Goal: Task Accomplishment & Management: Manage account settings

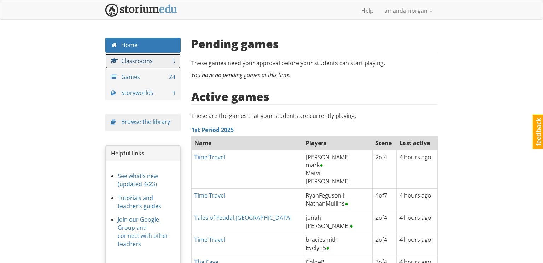
click at [165, 64] on link "Classrooms 5" at bounding box center [142, 60] width 75 height 15
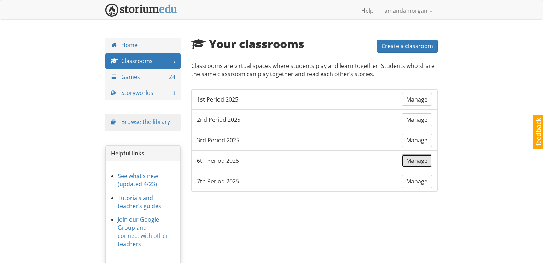
click at [414, 157] on span "Manage" at bounding box center [416, 161] width 21 height 8
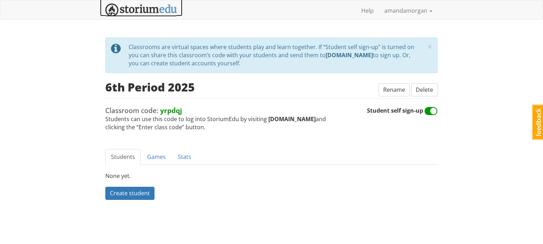
click at [158, 9] on img at bounding box center [141, 10] width 72 height 13
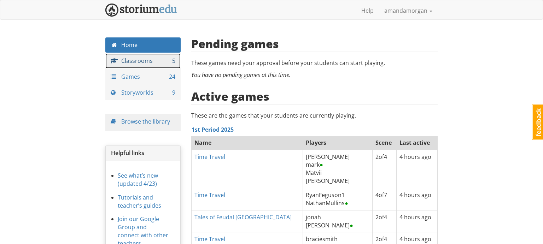
click at [165, 65] on link "Classrooms 5" at bounding box center [142, 60] width 75 height 15
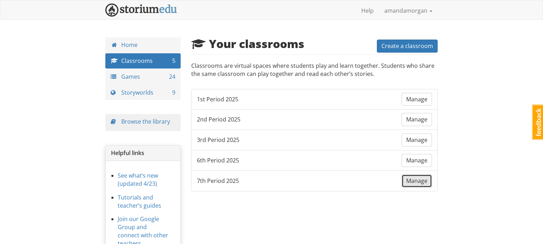
click at [416, 182] on span "Manage" at bounding box center [416, 181] width 21 height 8
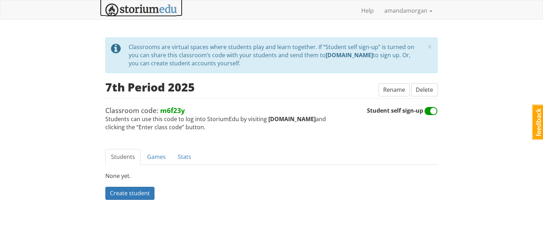
click at [142, 9] on img at bounding box center [141, 10] width 72 height 13
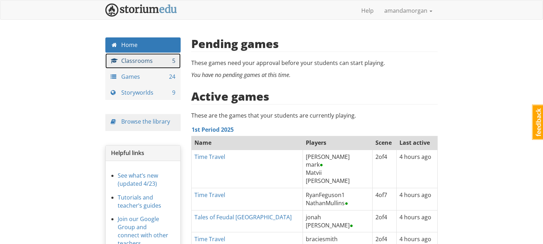
click at [136, 64] on link "Classrooms 5" at bounding box center [142, 60] width 75 height 15
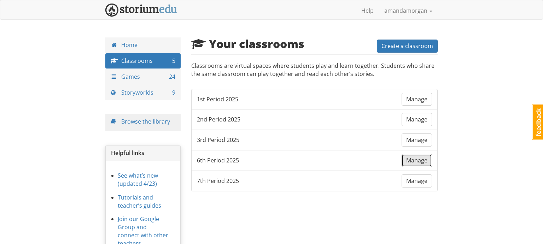
click at [413, 158] on span "Manage" at bounding box center [416, 161] width 21 height 8
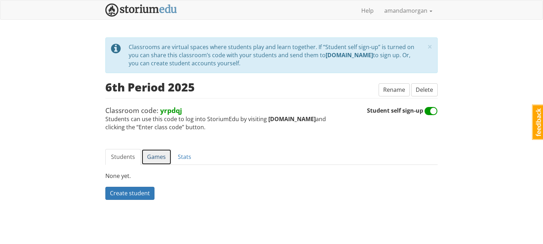
click at [157, 159] on link "Games" at bounding box center [157, 157] width 30 height 16
click at [367, 15] on link "Help" at bounding box center [367, 11] width 23 height 18
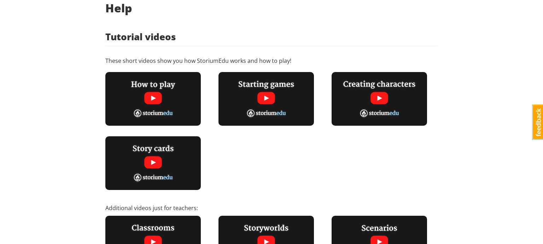
scroll to position [44, 0]
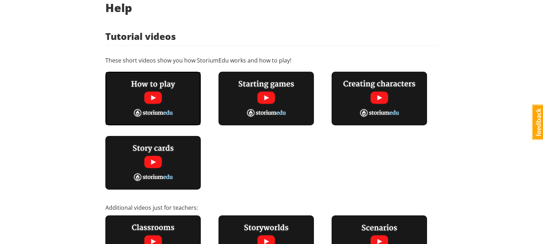
click at [154, 94] on img at bounding box center [153, 99] width 96 height 54
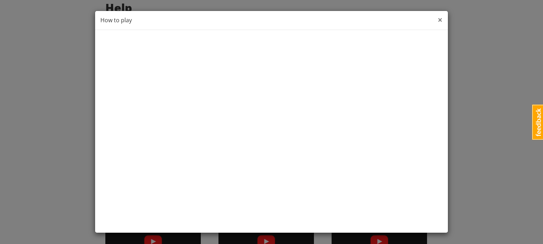
click at [441, 19] on span "×" at bounding box center [440, 20] width 5 height 12
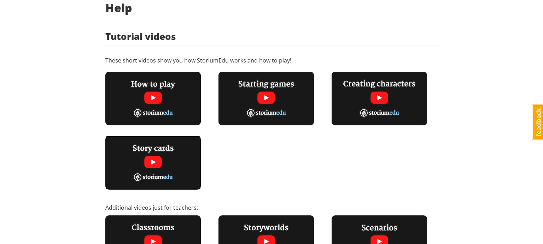
click at [157, 160] on img at bounding box center [153, 163] width 96 height 54
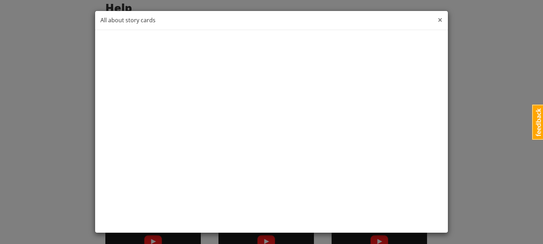
click at [441, 21] on span "×" at bounding box center [440, 20] width 5 height 12
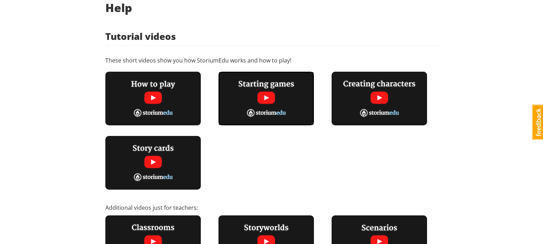
click at [270, 99] on img at bounding box center [267, 99] width 96 height 54
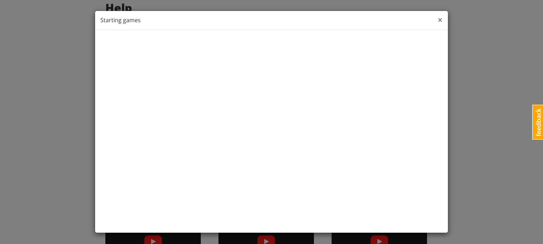
click at [439, 18] on span "×" at bounding box center [440, 20] width 5 height 12
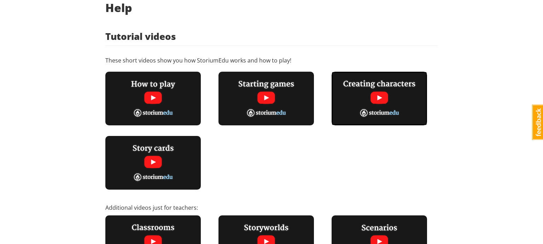
click at [376, 97] on img at bounding box center [380, 99] width 96 height 54
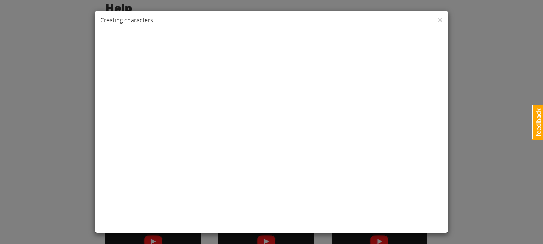
click at [443, 18] on div "× Close Creating characters" at bounding box center [271, 20] width 353 height 19
click at [440, 21] on span "×" at bounding box center [440, 20] width 5 height 12
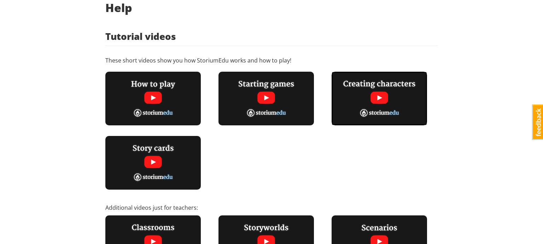
scroll to position [0, 0]
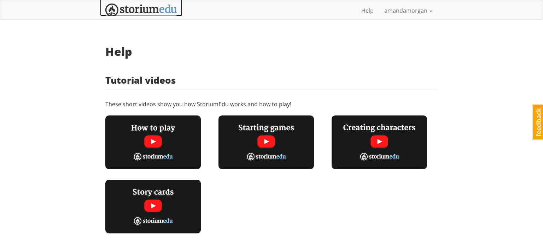
click at [160, 8] on img at bounding box center [141, 10] width 72 height 13
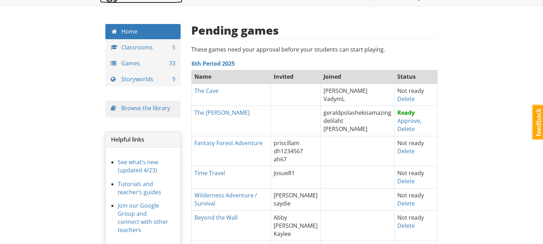
scroll to position [15, 0]
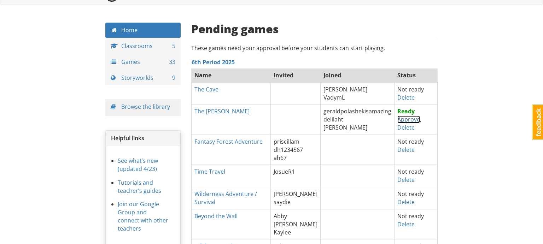
click at [398, 119] on link "Approve" at bounding box center [409, 120] width 23 height 8
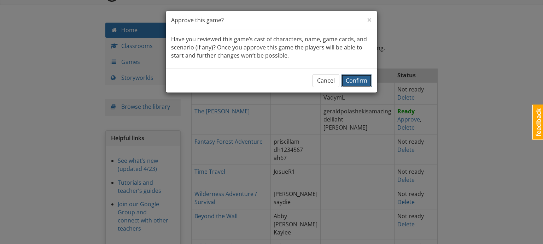
click at [361, 82] on span "Confirm" at bounding box center [357, 81] width 22 height 8
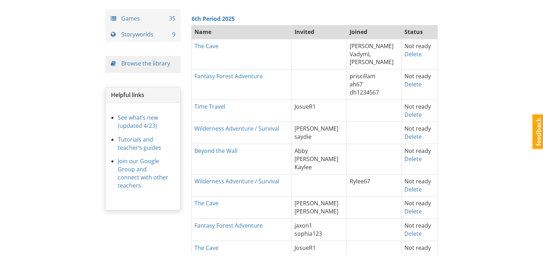
scroll to position [69, 0]
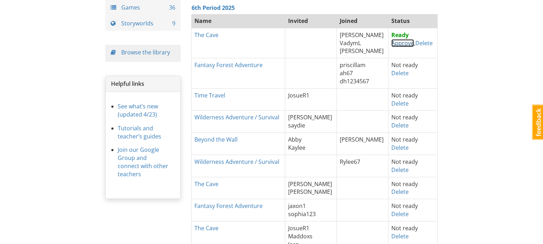
click at [394, 42] on link "Approve" at bounding box center [403, 43] width 23 height 8
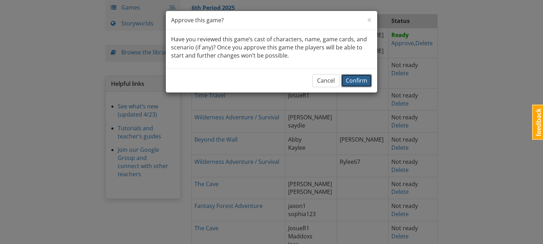
click at [360, 79] on span "Confirm" at bounding box center [357, 81] width 22 height 8
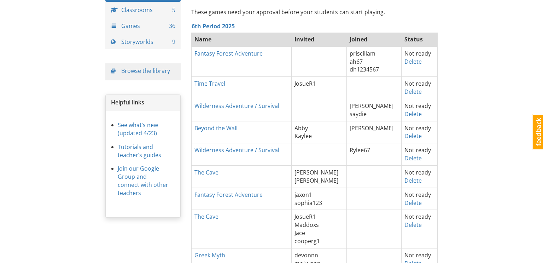
scroll to position [49, 0]
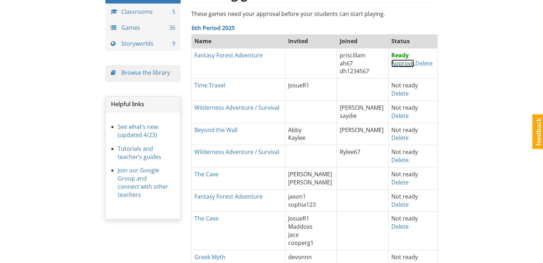
click at [396, 62] on link "Approve" at bounding box center [403, 63] width 23 height 8
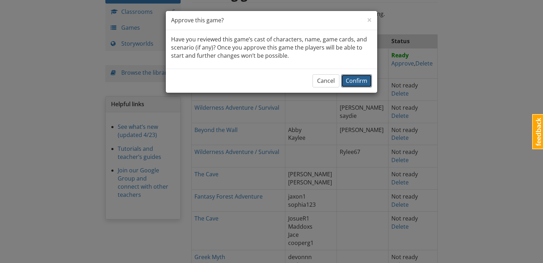
click at [362, 79] on span "Confirm" at bounding box center [357, 81] width 22 height 8
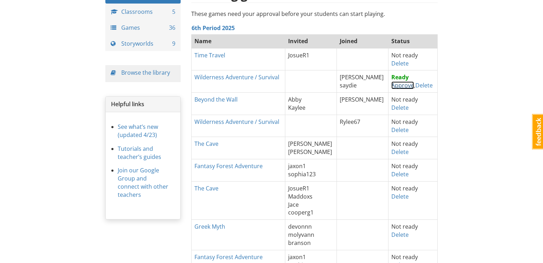
click at [395, 85] on link "Approve" at bounding box center [403, 85] width 23 height 8
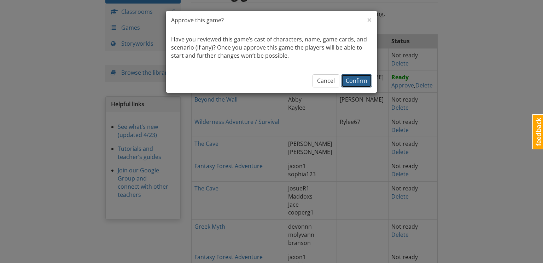
click at [352, 81] on span "Confirm" at bounding box center [357, 81] width 22 height 8
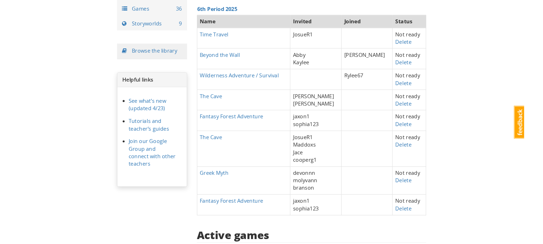
scroll to position [65, 0]
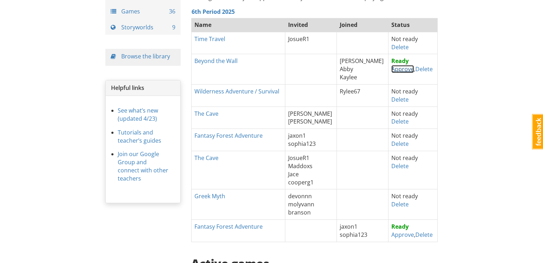
click at [392, 69] on link "Approve" at bounding box center [403, 69] width 23 height 8
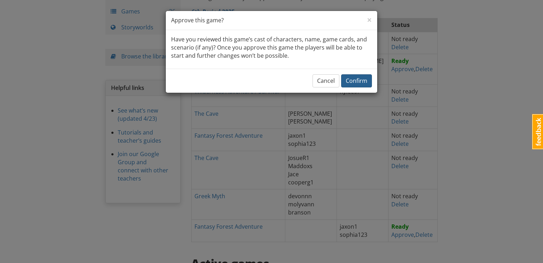
click at [364, 78] on span "Confirm" at bounding box center [357, 81] width 22 height 8
click at [362, 80] on button "OK" at bounding box center [363, 80] width 17 height 13
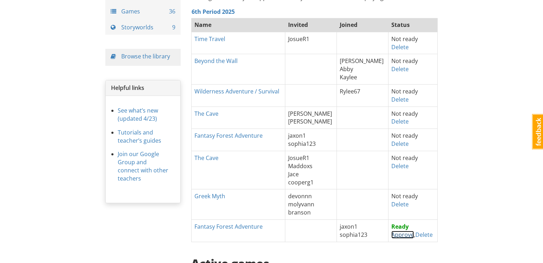
click at [392, 234] on link "Approve" at bounding box center [403, 235] width 23 height 8
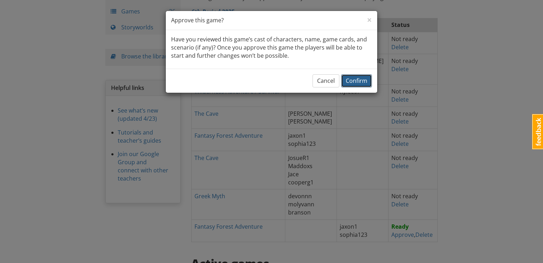
click at [352, 78] on span "Confirm" at bounding box center [357, 81] width 22 height 8
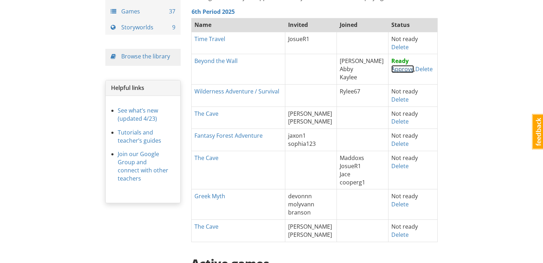
click at [393, 71] on link "Approve" at bounding box center [403, 69] width 23 height 8
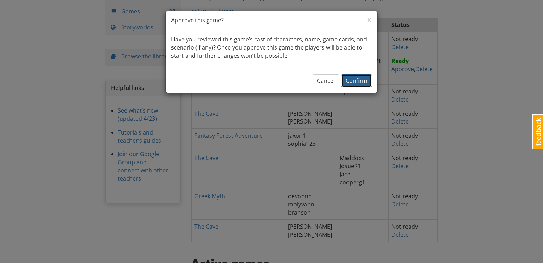
click at [350, 81] on span "Confirm" at bounding box center [357, 81] width 22 height 8
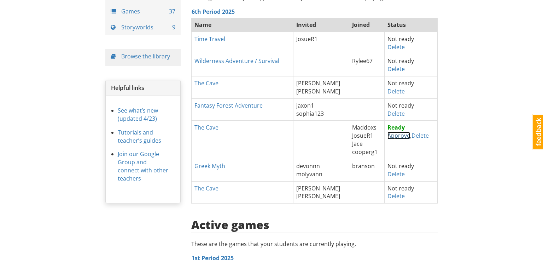
click at [390, 135] on link "Approve" at bounding box center [399, 136] width 23 height 8
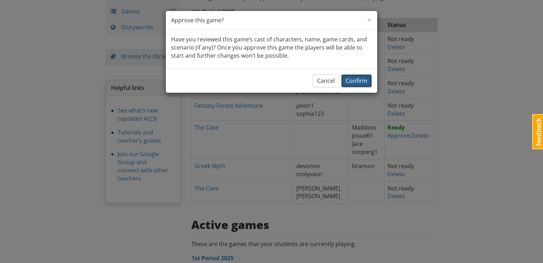
click at [353, 83] on span "Confirm" at bounding box center [357, 81] width 22 height 8
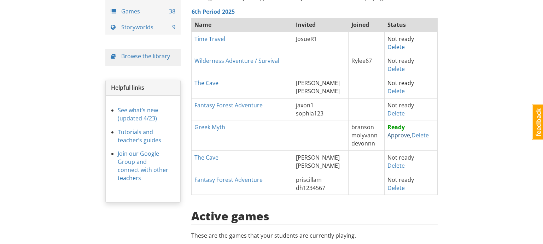
click at [392, 134] on link "Approve" at bounding box center [399, 136] width 23 height 8
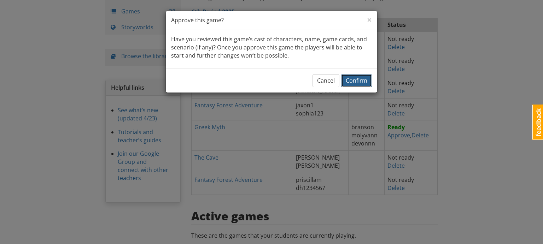
click at [357, 85] on button "Confirm" at bounding box center [356, 80] width 31 height 13
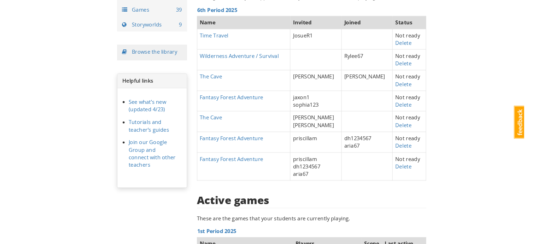
scroll to position [0, 0]
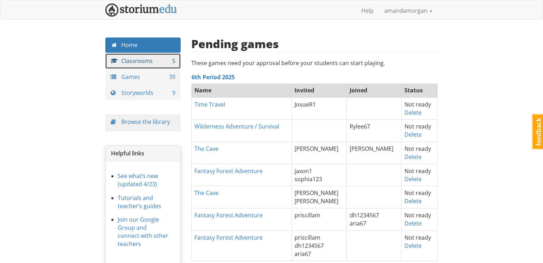
click at [142, 63] on link "Classrooms 5" at bounding box center [142, 60] width 75 height 15
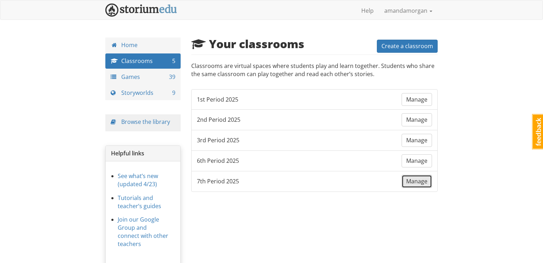
click at [409, 180] on span "Manage" at bounding box center [416, 181] width 21 height 8
